Goal: Transaction & Acquisition: Obtain resource

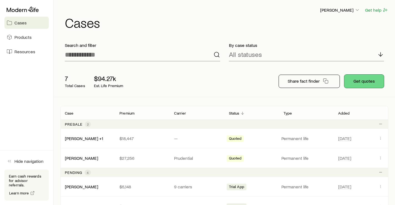
click at [362, 83] on button "Get quotes" at bounding box center [365, 81] width 40 height 13
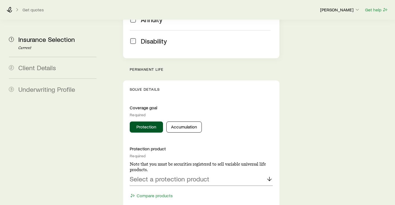
scroll to position [222, 0]
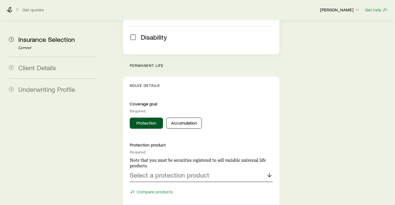
click at [138, 171] on p "Select a protection product" at bounding box center [170, 175] width 80 height 8
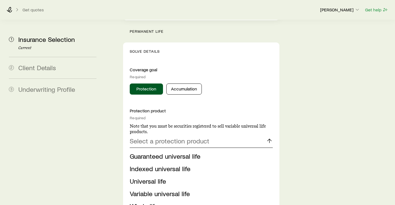
scroll to position [250, 0]
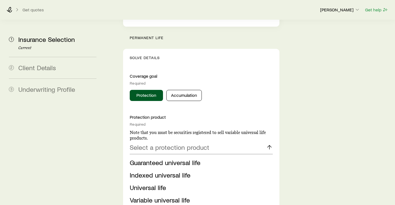
click at [146, 183] on span "Universal life" at bounding box center [148, 187] width 36 height 8
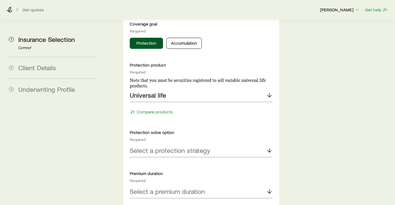
scroll to position [305, 0]
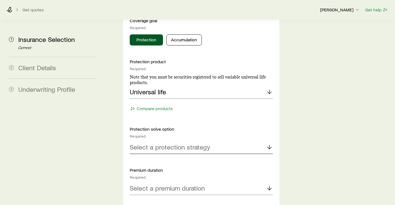
click at [155, 143] on p "Select a protection strategy" at bounding box center [170, 147] width 80 height 8
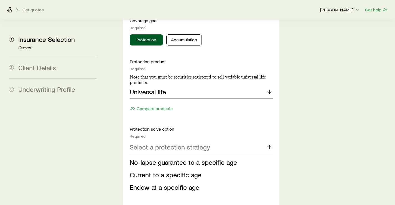
click at [146, 158] on span "No-lapse guarantee to a specific age" at bounding box center [183, 162] width 107 height 8
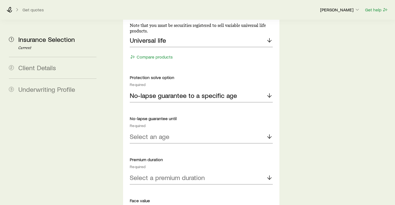
scroll to position [361, 0]
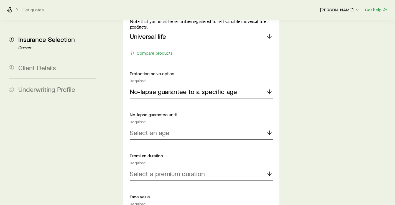
click at [154, 129] on p "Select an age" at bounding box center [150, 133] width 40 height 8
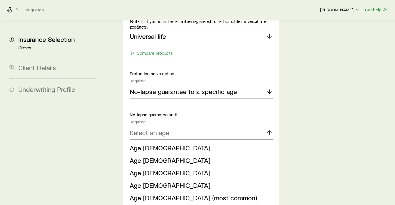
click at [145, 169] on span "Age [DEMOGRAPHIC_DATA]" at bounding box center [170, 173] width 81 height 8
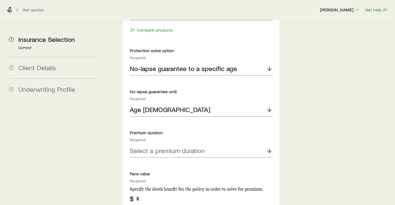
scroll to position [388, 0]
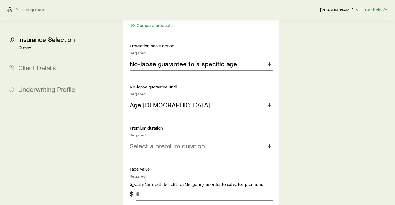
click at [142, 142] on p "Select a premium duration" at bounding box center [167, 146] width 75 height 8
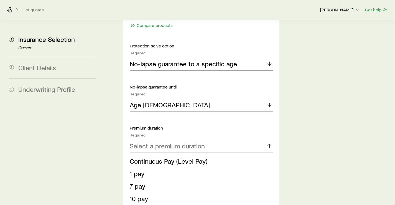
click at [137, 194] on span "10 pay" at bounding box center [139, 198] width 18 height 8
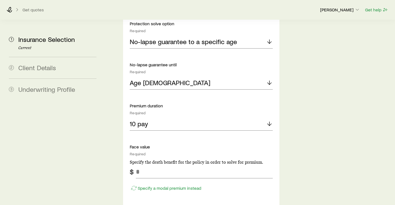
scroll to position [416, 0]
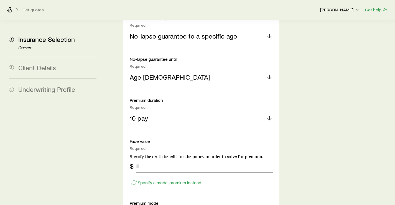
click at [148, 160] on input "tel" at bounding box center [204, 166] width 137 height 13
type input "*********"
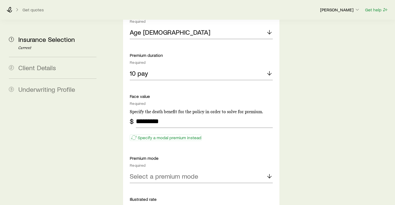
scroll to position [472, 0]
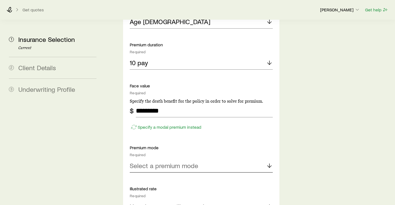
click at [175, 162] on p "Select a premium mode" at bounding box center [164, 166] width 69 height 8
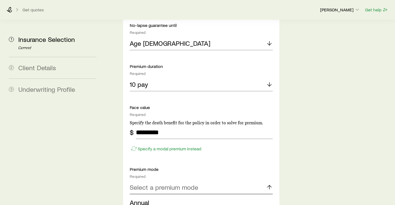
scroll to position [444, 0]
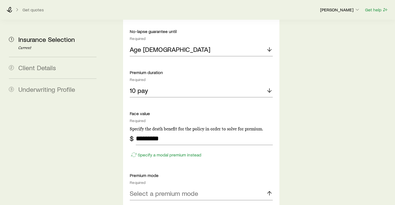
click at [146, 204] on span "Annual" at bounding box center [139, 208] width 19 height 8
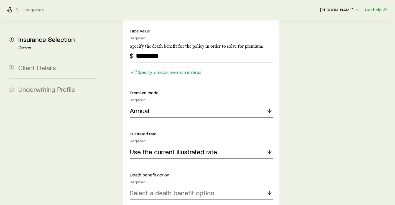
scroll to position [527, 0]
click at [168, 147] on p "Use the current illustrated rate" at bounding box center [173, 151] width 87 height 8
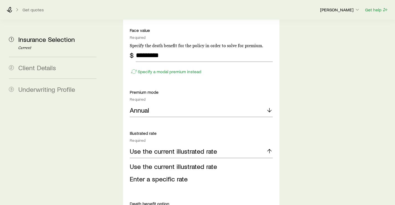
click at [165, 162] on span "Use the current illustrated rate" at bounding box center [173, 166] width 87 height 8
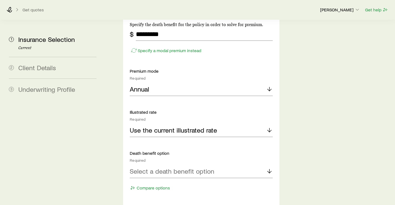
scroll to position [583, 0]
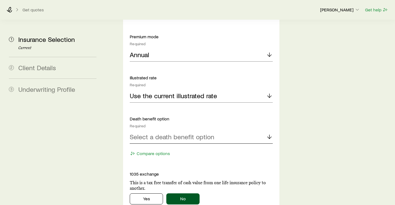
click at [175, 133] on p "Select a death benefit option" at bounding box center [172, 137] width 85 height 8
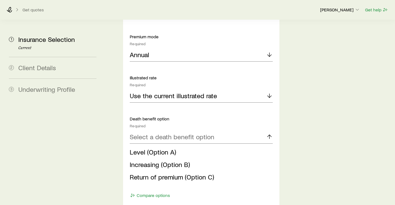
click at [153, 148] on span "Level (Option A)" at bounding box center [153, 152] width 46 height 8
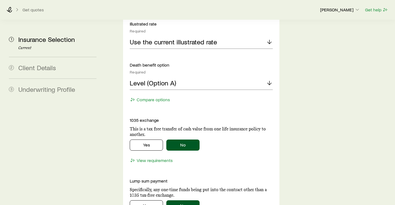
scroll to position [638, 0]
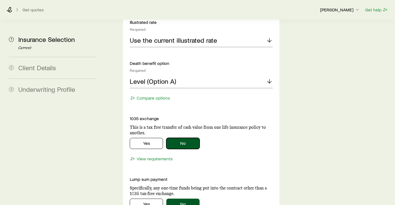
click at [187, 138] on button "No" at bounding box center [182, 143] width 33 height 11
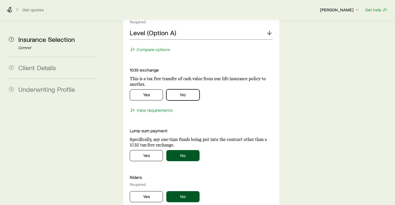
scroll to position [694, 0]
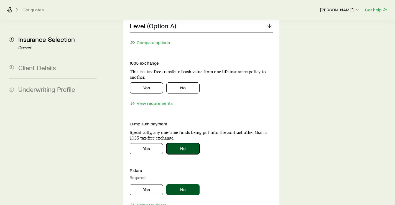
click at [180, 143] on button "No" at bounding box center [182, 148] width 33 height 11
click at [181, 184] on button "No" at bounding box center [182, 189] width 33 height 11
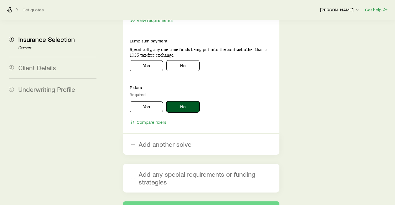
scroll to position [777, 0]
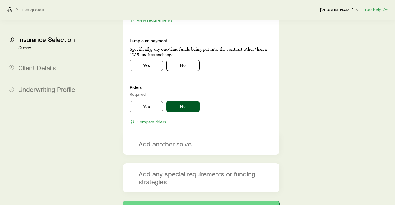
click at [200, 201] on button "Next: Client Details" at bounding box center [201, 207] width 156 height 13
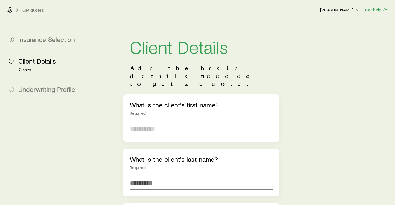
click at [162, 122] on input "text" at bounding box center [201, 128] width 143 height 13
type input "*****"
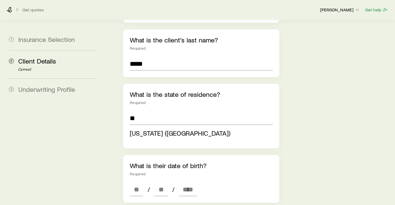
click at [144, 129] on span "[US_STATE] ([GEOGRAPHIC_DATA])" at bounding box center [180, 133] width 101 height 8
type input "**********"
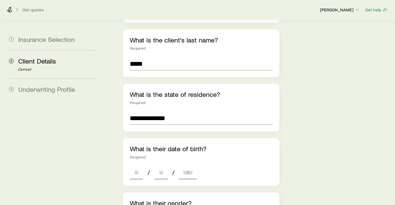
click at [133, 166] on input at bounding box center [136, 172] width 13 height 13
